Goal: Information Seeking & Learning: Learn about a topic

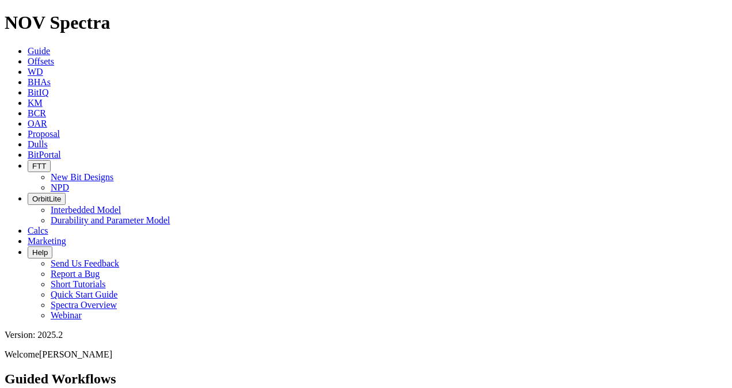
click at [54, 56] on span "Offsets" at bounding box center [41, 61] width 26 height 10
select select "? object:39170 ?"
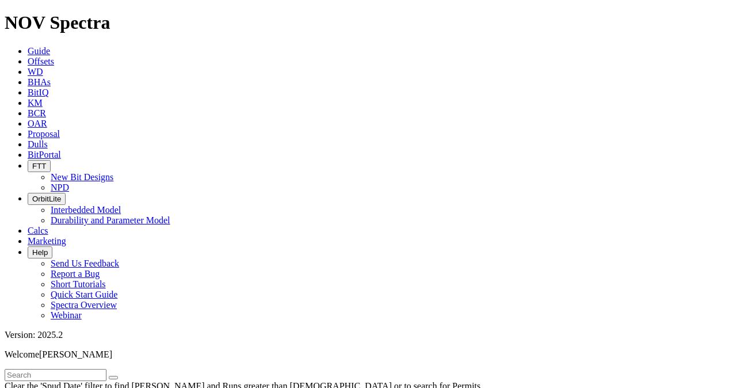
select select
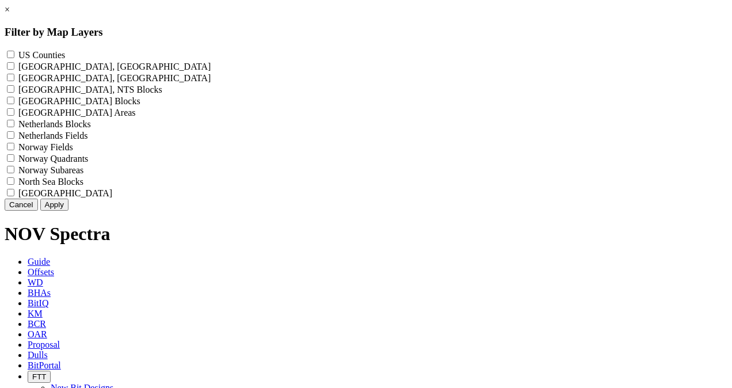
click at [14, 185] on Blocks "North Sea Blocks - ()" at bounding box center [10, 180] width 7 height 7
checkbox Blocks "true"
click at [14, 127] on Blocks "Netherlands Blocks - ()" at bounding box center [10, 123] width 7 height 7
checkbox Blocks "true"
click at [68, 211] on button "Apply" at bounding box center [54, 204] width 28 height 12
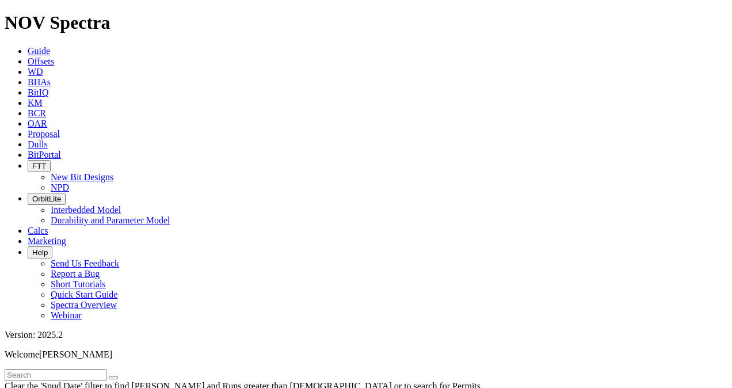
scroll to position [230, 0]
type input "[DATE]"
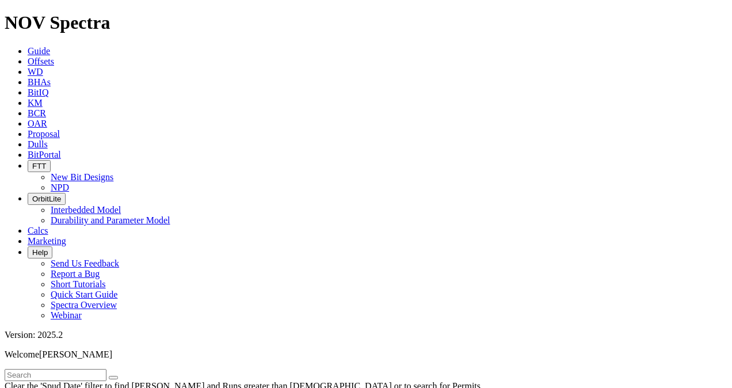
type input "[DATE]"
